Goal: Obtain resource: Obtain resource

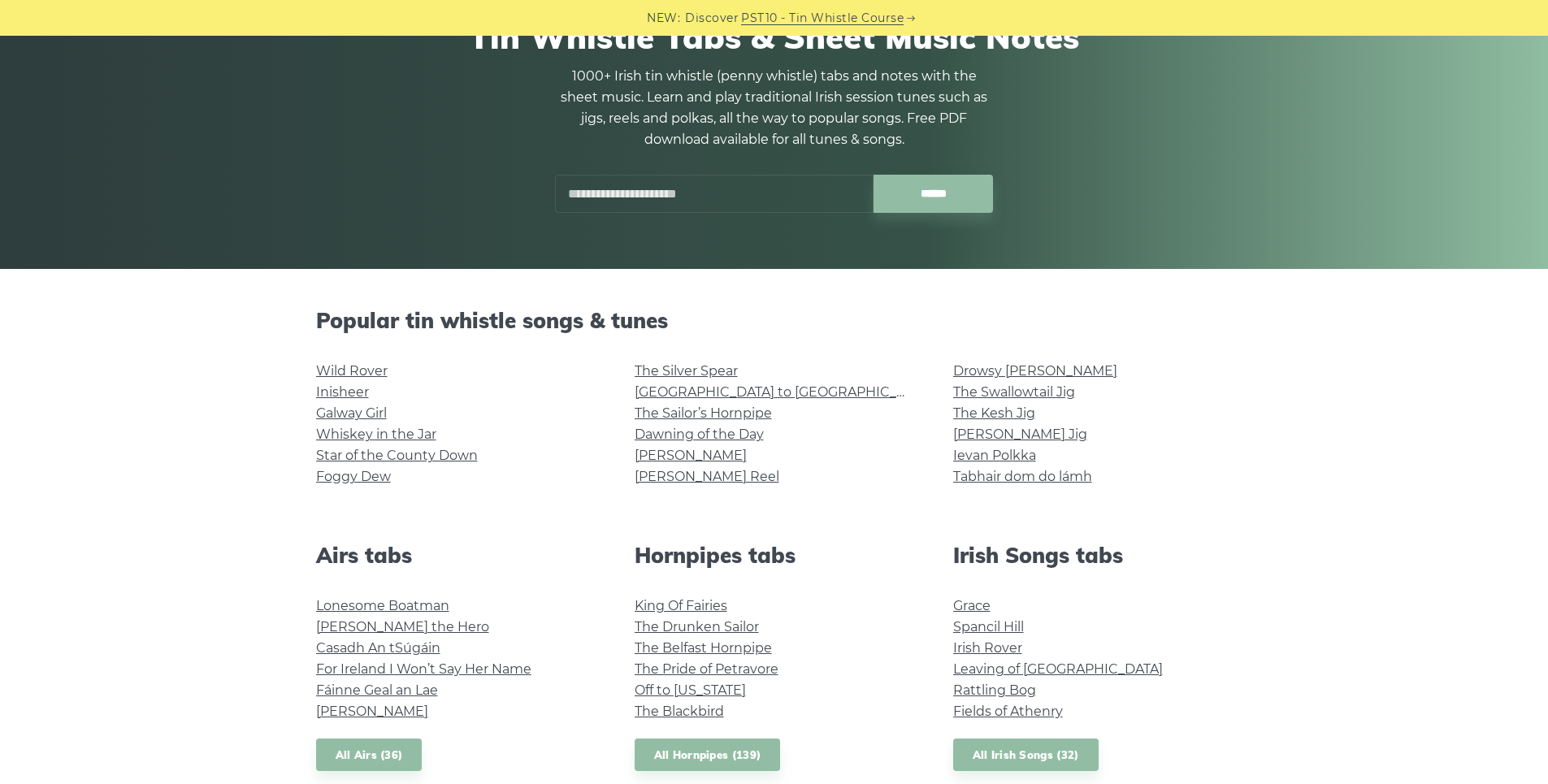
scroll to position [406, 0]
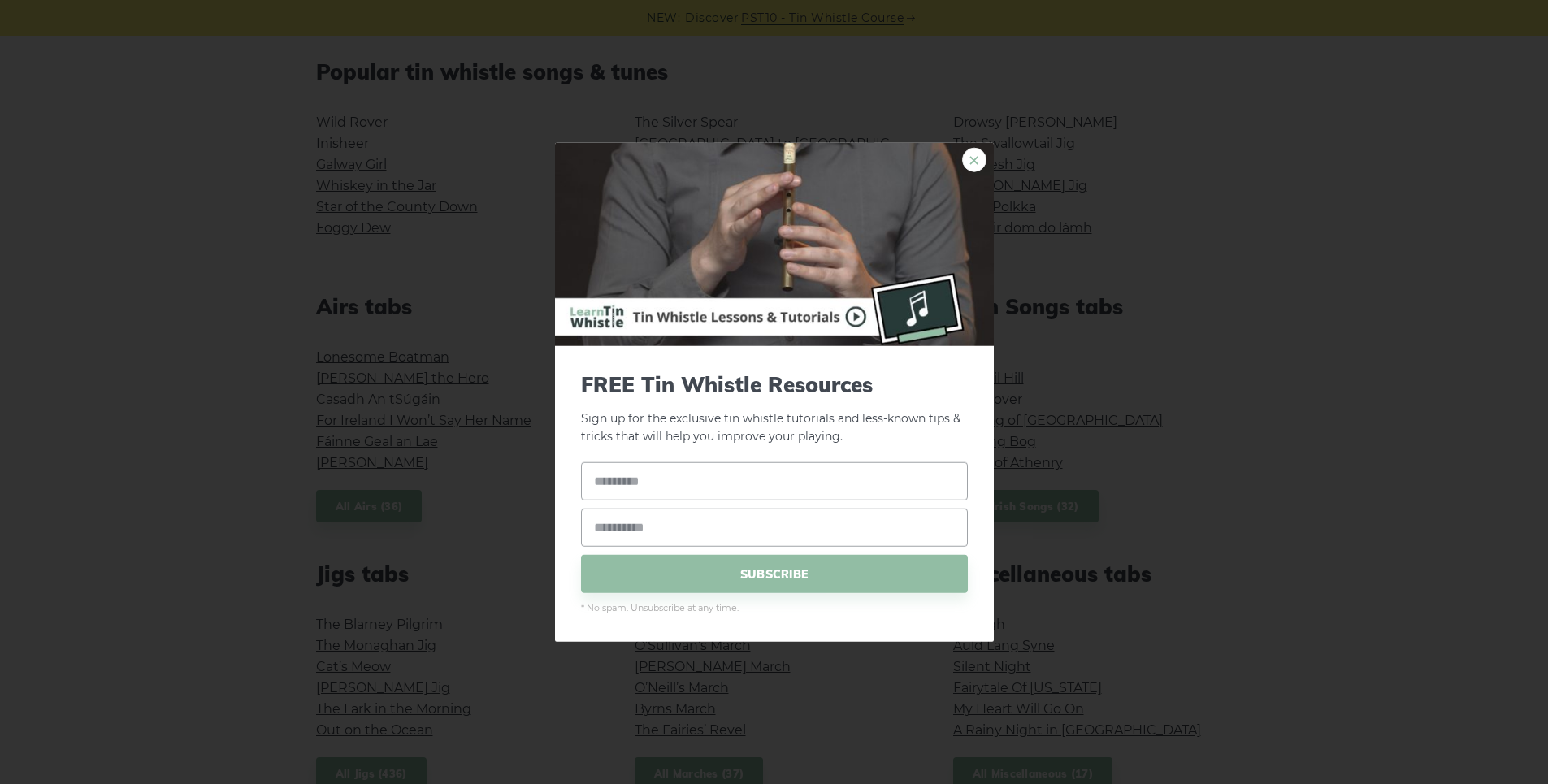
click at [983, 161] on link "×" at bounding box center [974, 159] width 24 height 24
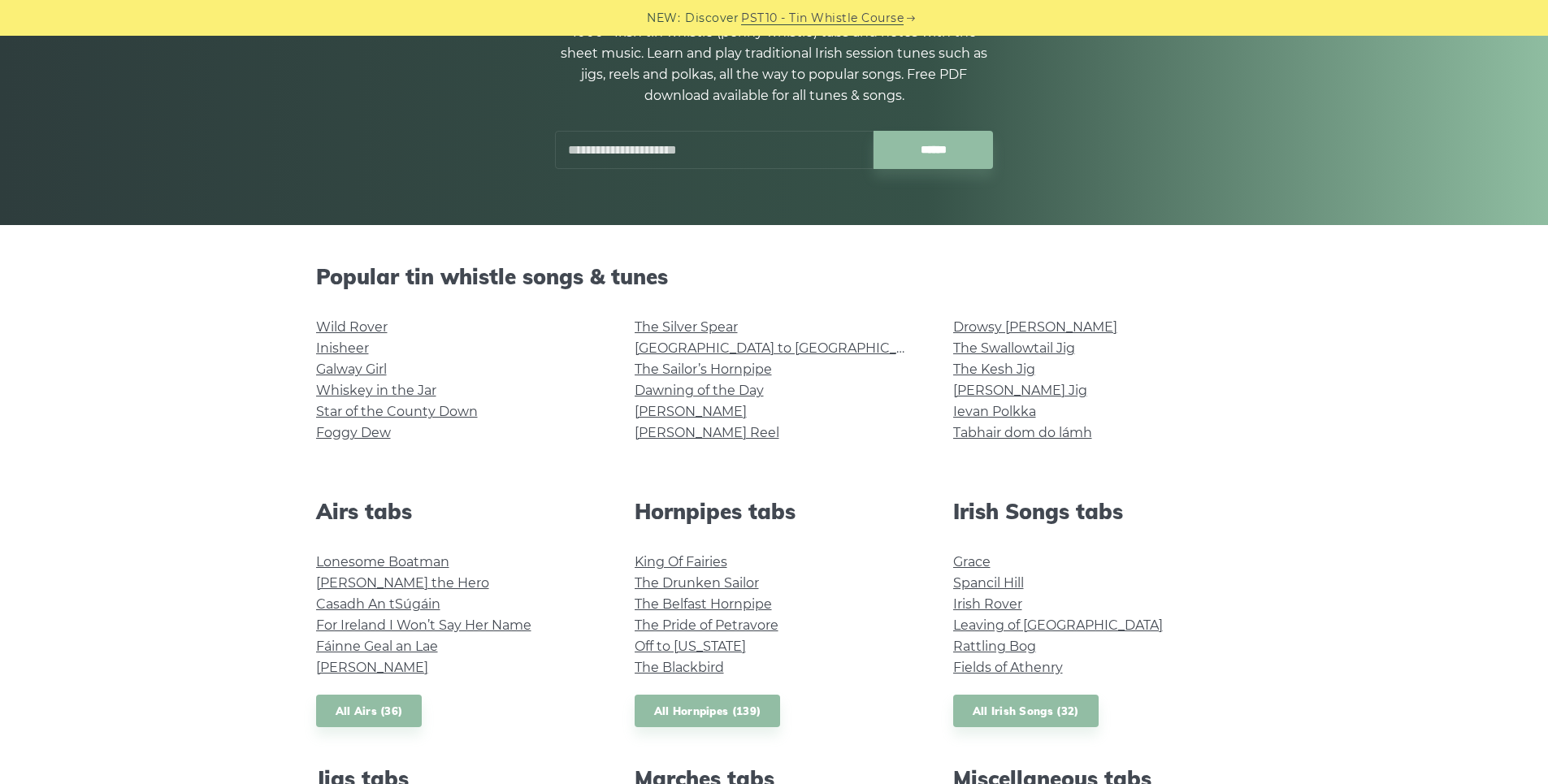
scroll to position [244, 0]
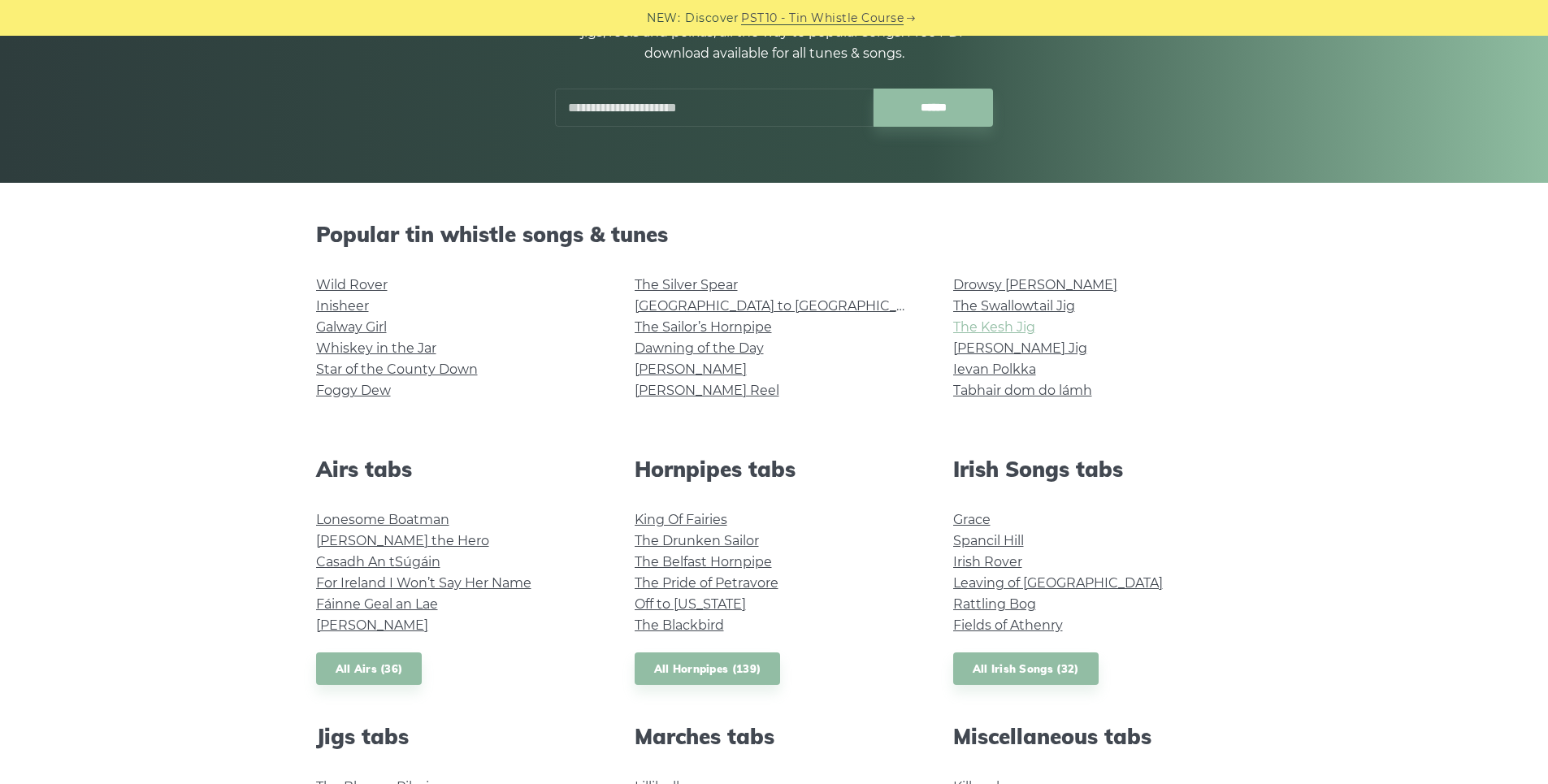
click at [973, 326] on link "The Kesh Jig" at bounding box center [994, 327] width 82 height 16
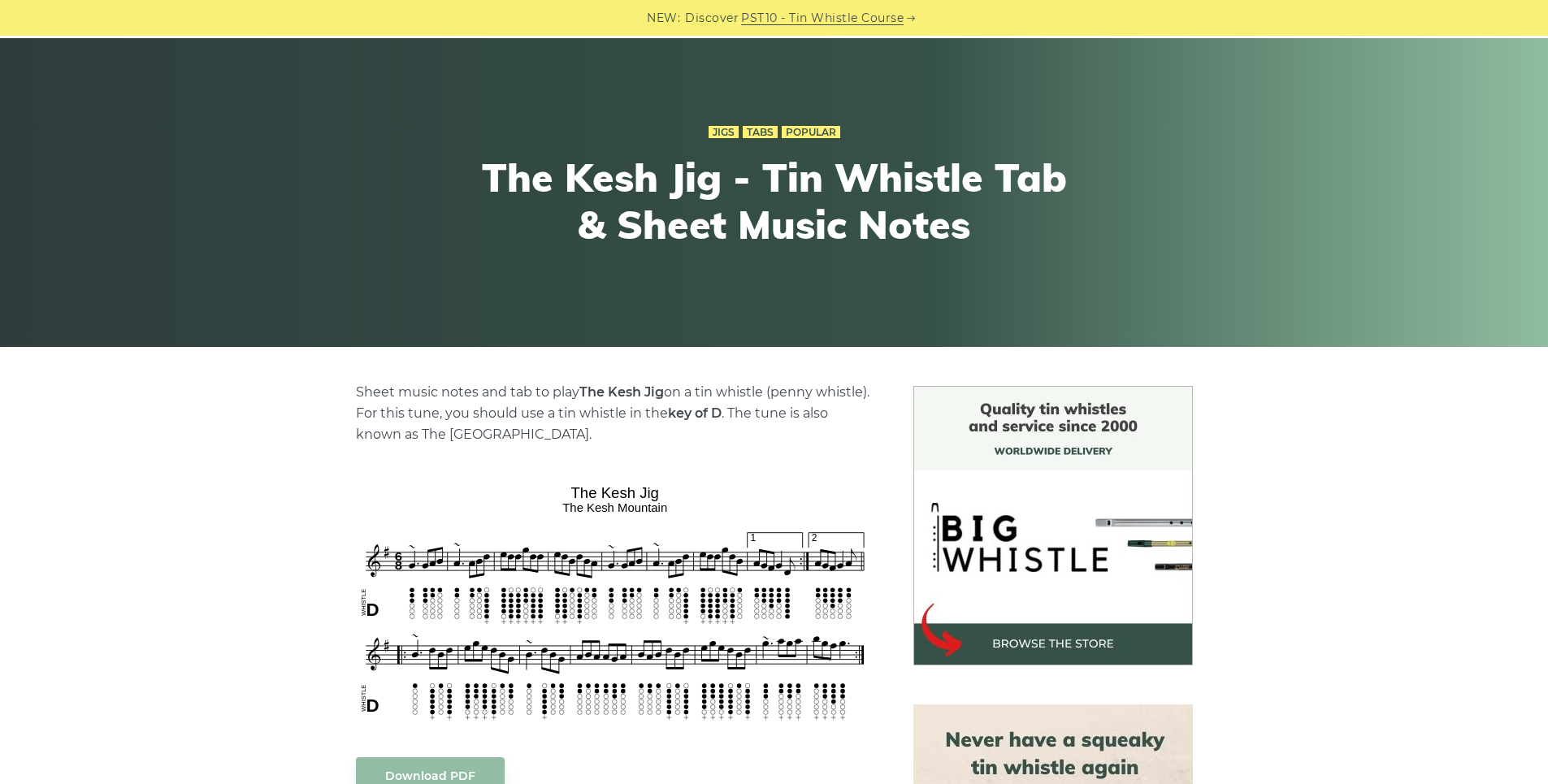
scroll to position [325, 0]
